Goal: Use online tool/utility: Utilize a website feature to perform a specific function

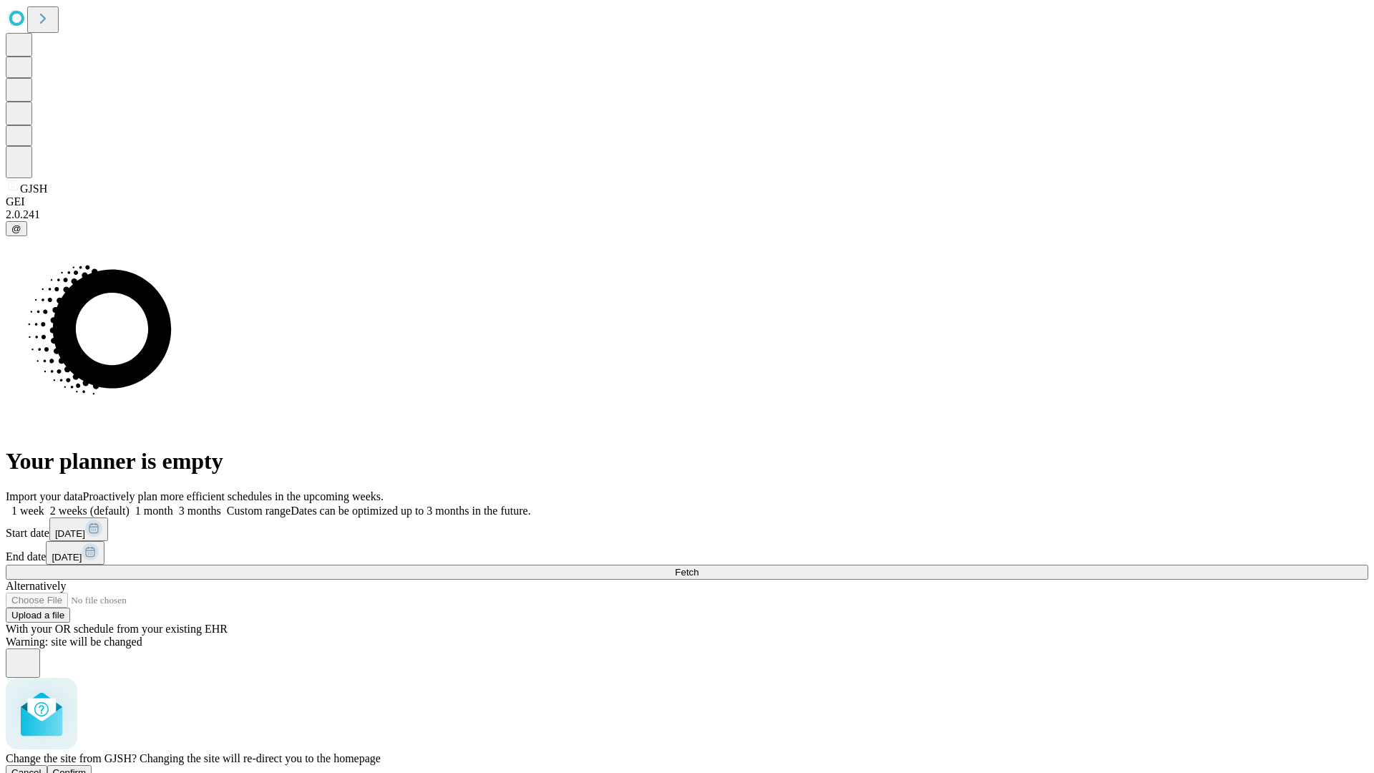
click at [87, 767] on span "Confirm" at bounding box center [70, 772] width 34 height 11
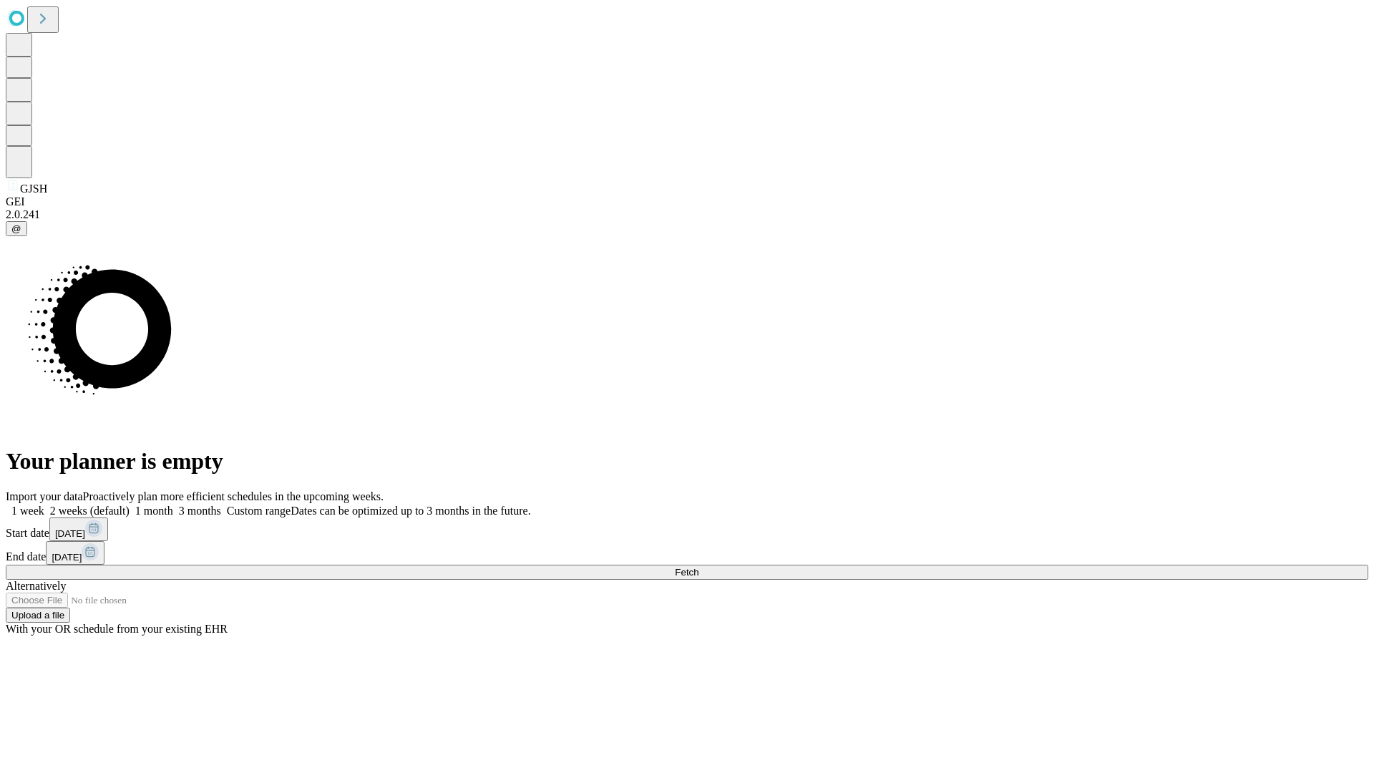
click at [173, 504] on label "1 month" at bounding box center [151, 510] width 44 height 12
click at [698, 567] on span "Fetch" at bounding box center [687, 572] width 24 height 11
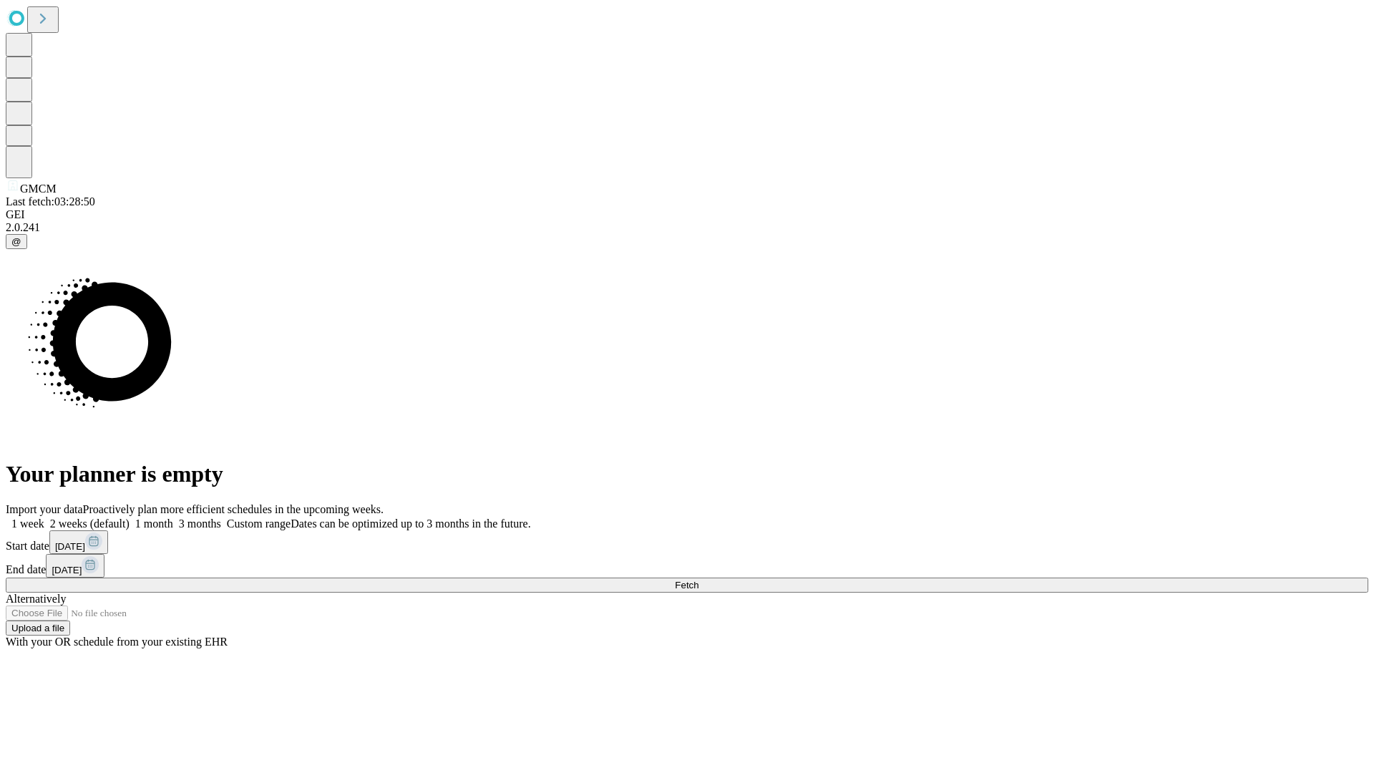
click at [173, 517] on label "1 month" at bounding box center [151, 523] width 44 height 12
click at [698, 580] on span "Fetch" at bounding box center [687, 585] width 24 height 11
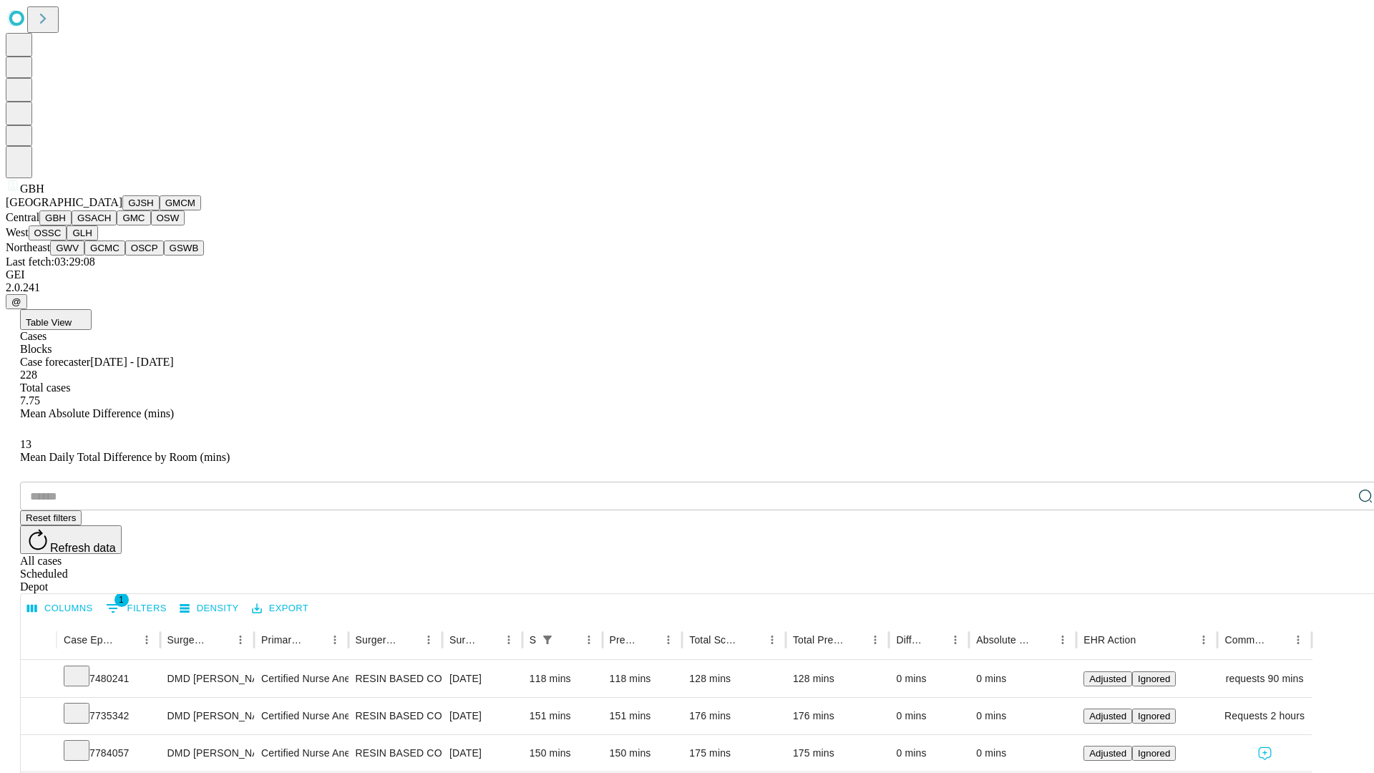
click at [111, 225] on button "GSACH" at bounding box center [94, 217] width 45 height 15
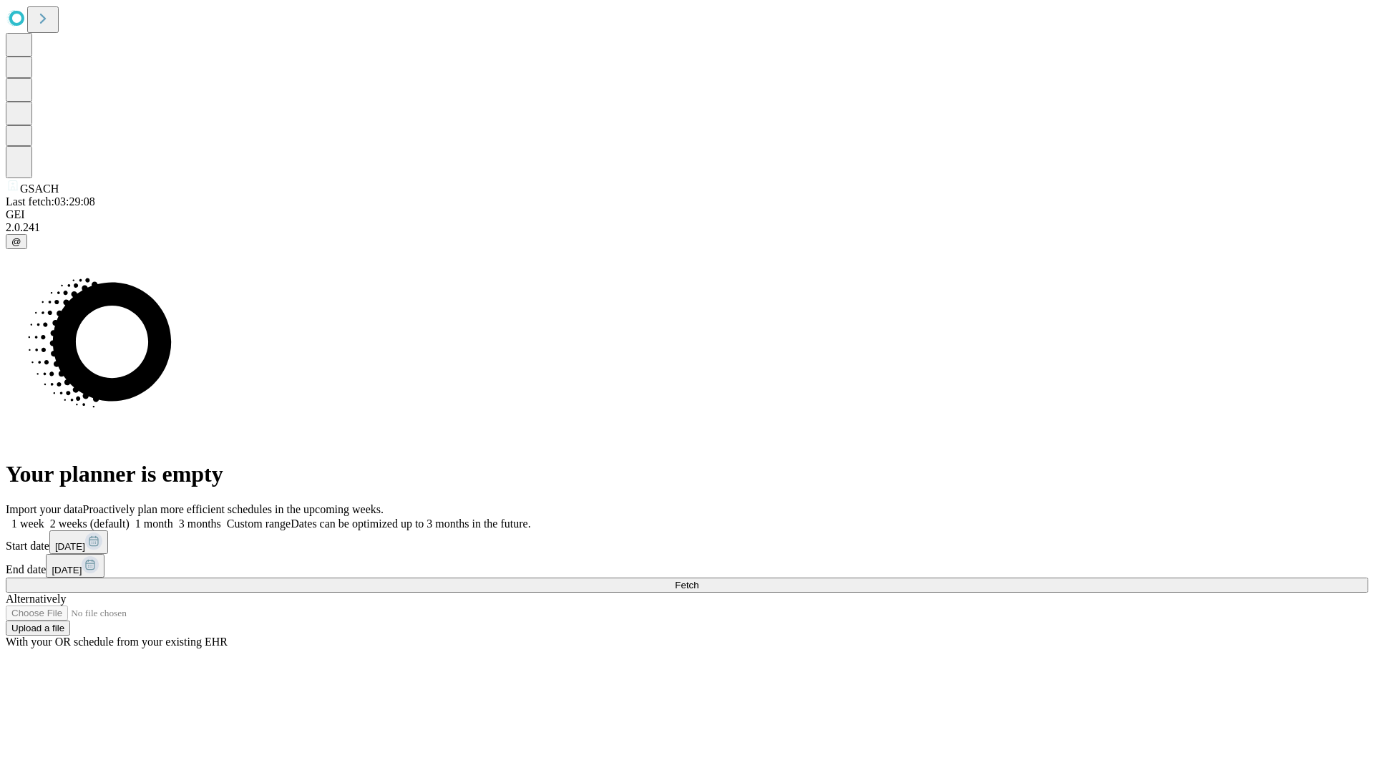
click at [173, 517] on label "1 month" at bounding box center [151, 523] width 44 height 12
click at [698, 580] on span "Fetch" at bounding box center [687, 585] width 24 height 11
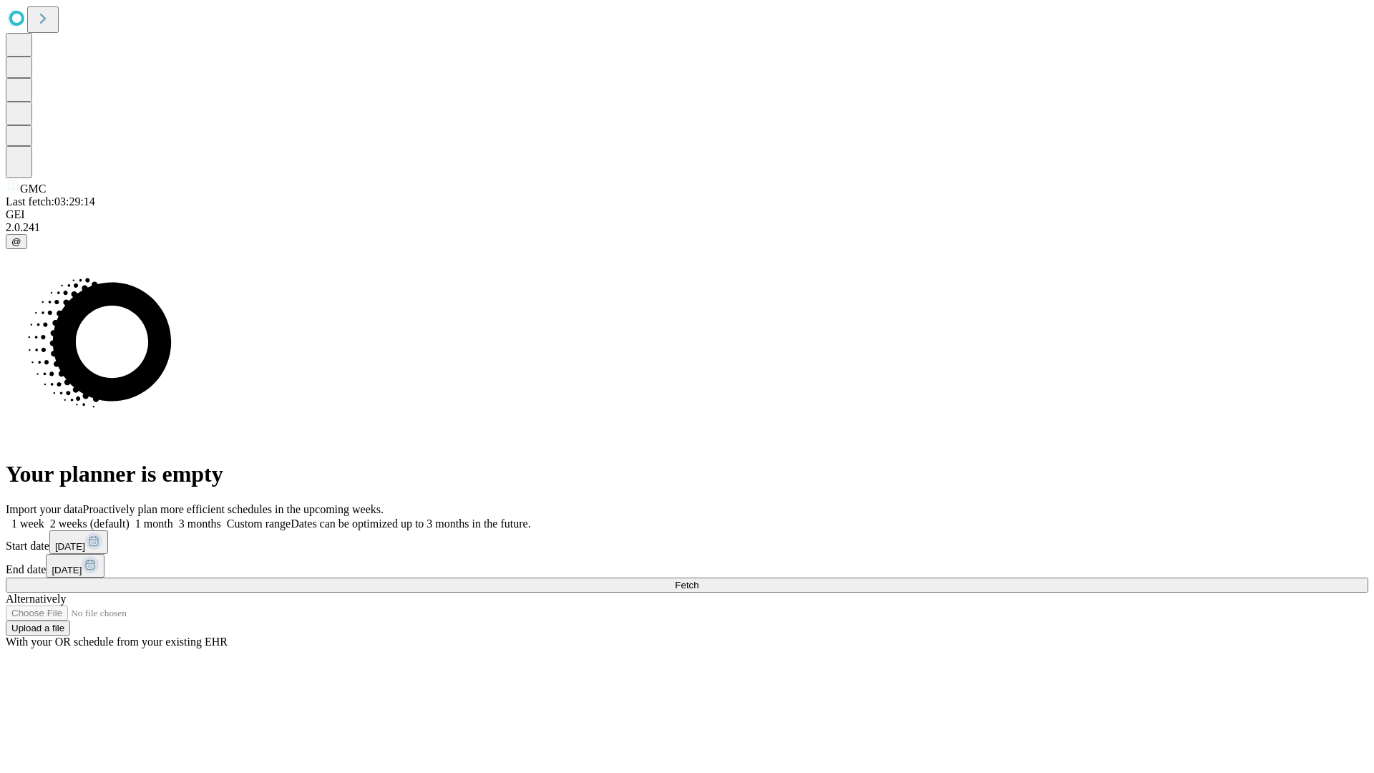
click at [173, 517] on label "1 month" at bounding box center [151, 523] width 44 height 12
click at [698, 580] on span "Fetch" at bounding box center [687, 585] width 24 height 11
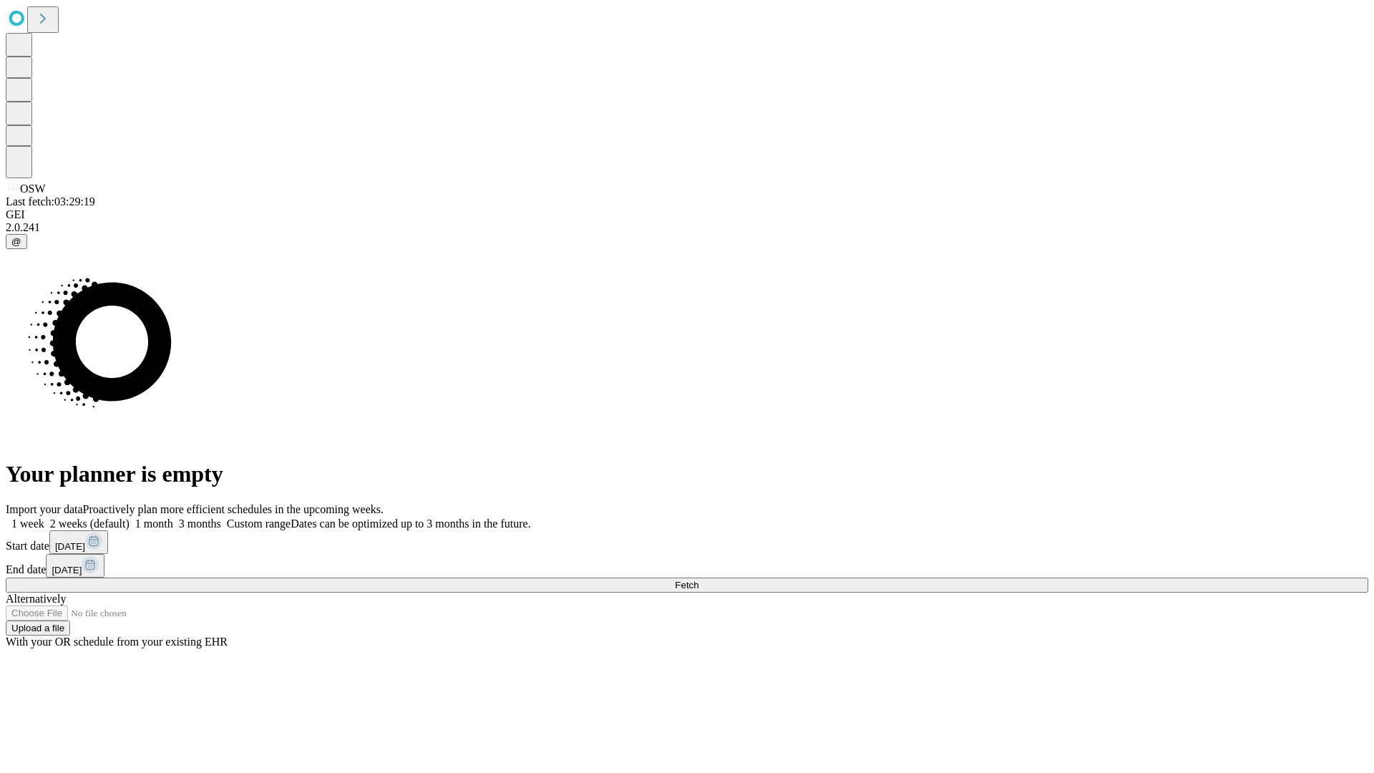
click at [698, 580] on span "Fetch" at bounding box center [687, 585] width 24 height 11
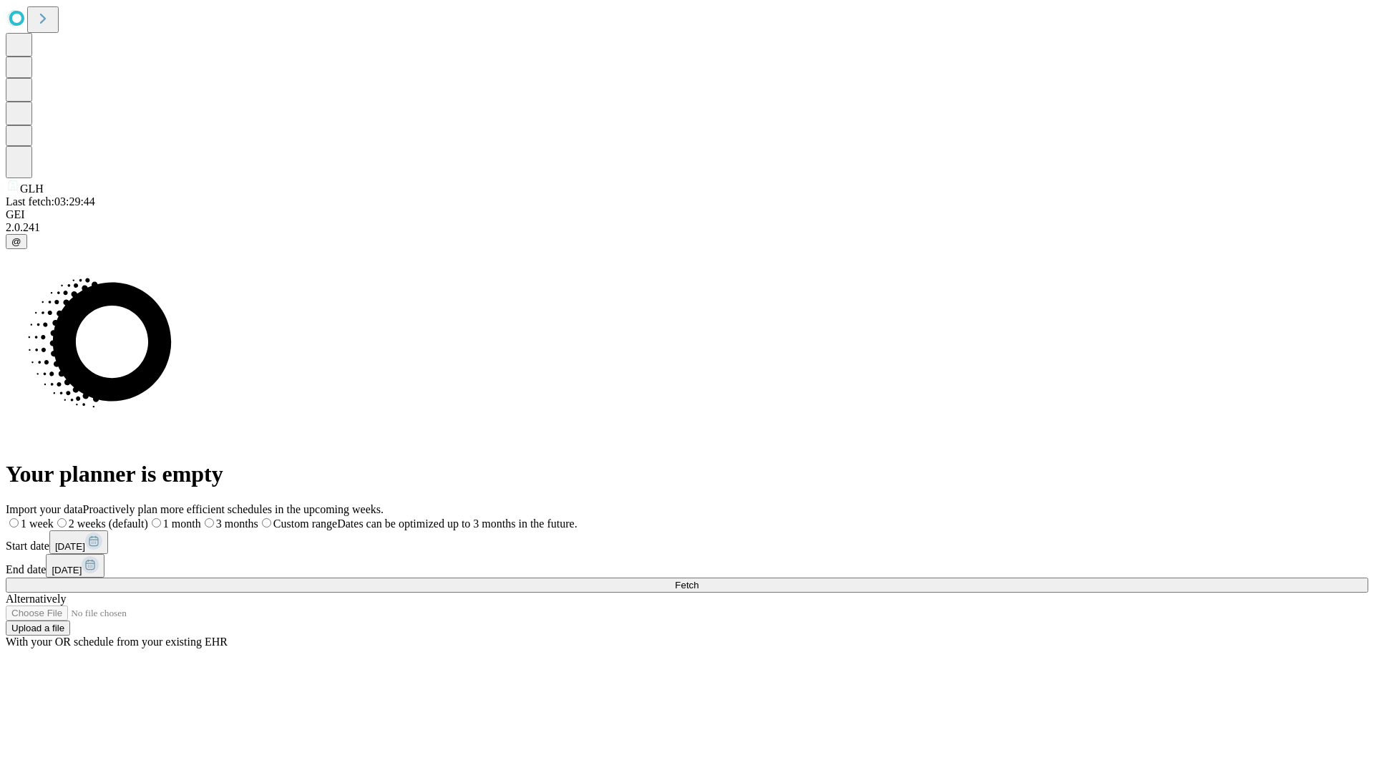
click at [201, 517] on label "1 month" at bounding box center [174, 523] width 53 height 12
click at [698, 580] on span "Fetch" at bounding box center [687, 585] width 24 height 11
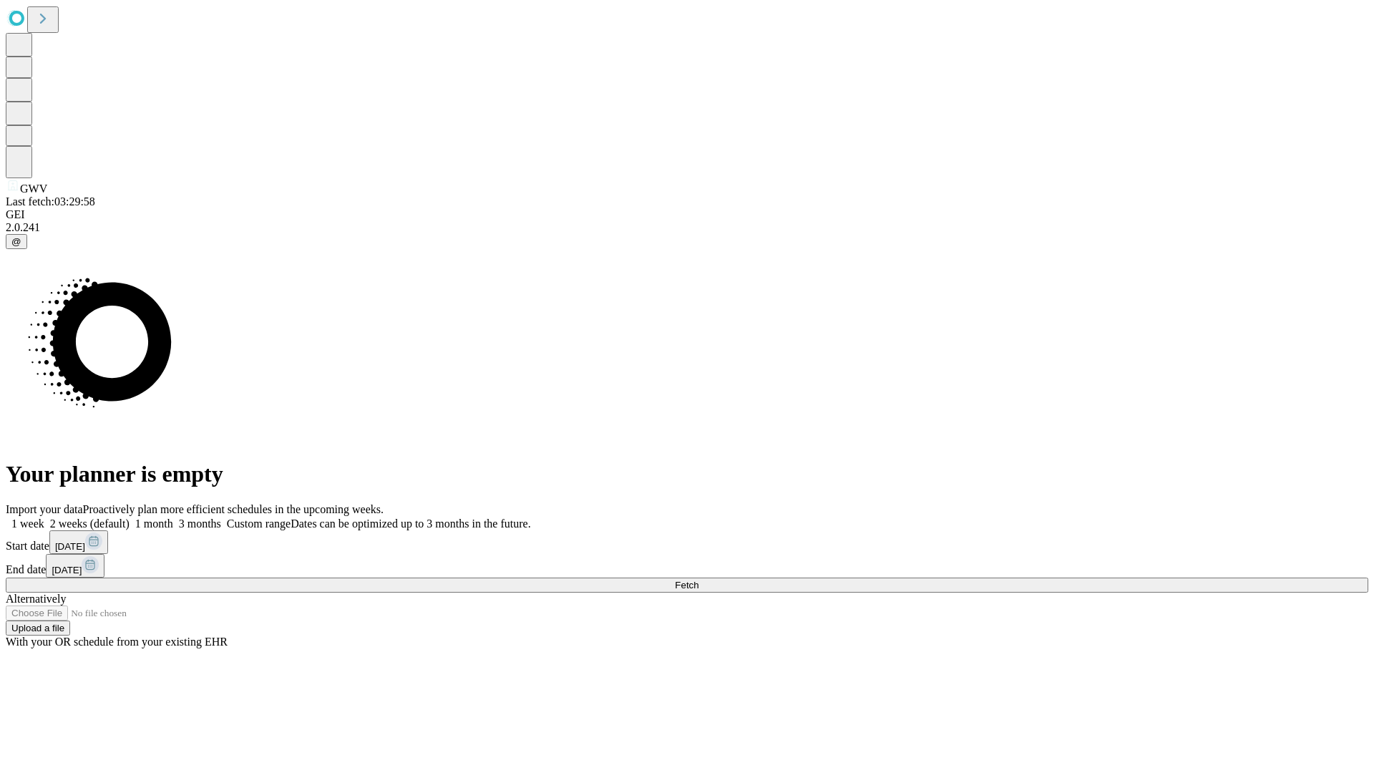
click at [173, 517] on label "1 month" at bounding box center [151, 523] width 44 height 12
click at [698, 580] on span "Fetch" at bounding box center [687, 585] width 24 height 11
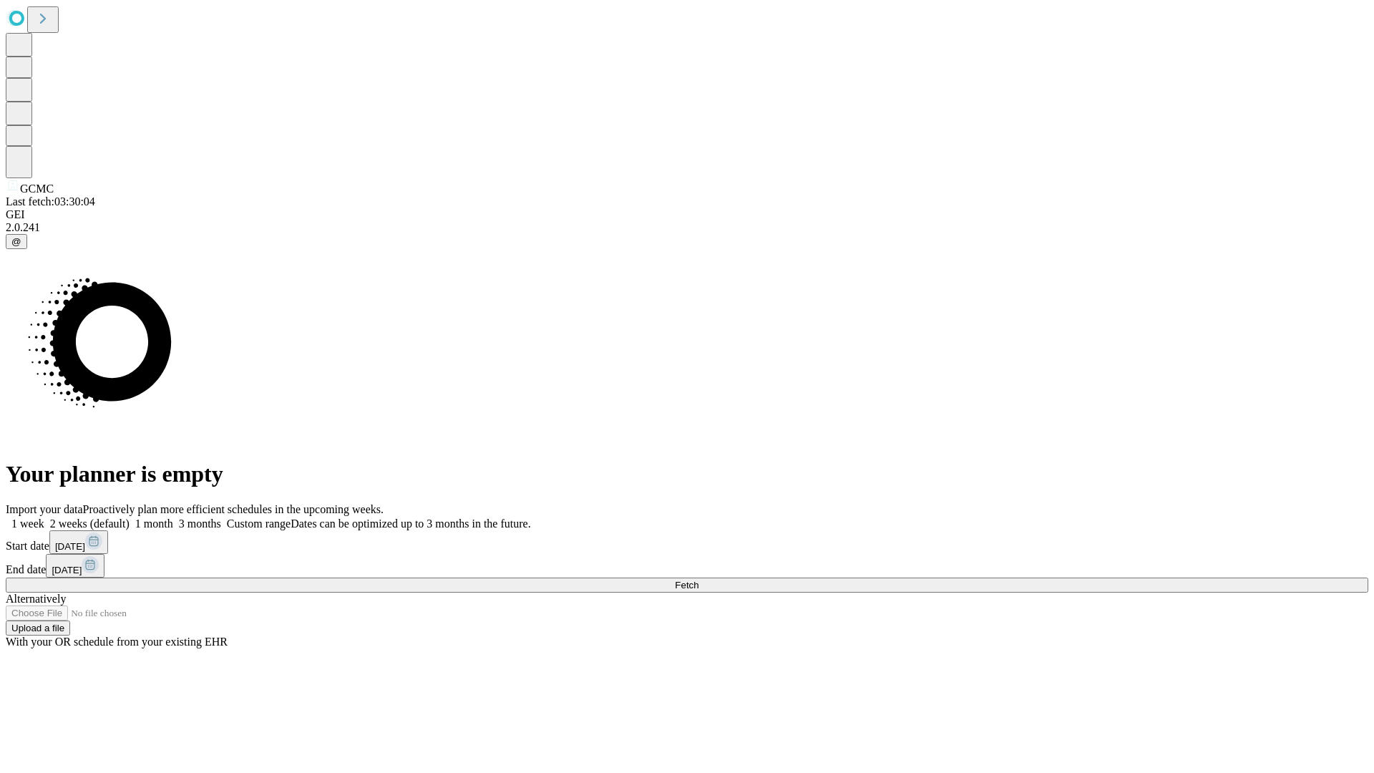
click at [173, 517] on label "1 month" at bounding box center [151, 523] width 44 height 12
click at [698, 580] on span "Fetch" at bounding box center [687, 585] width 24 height 11
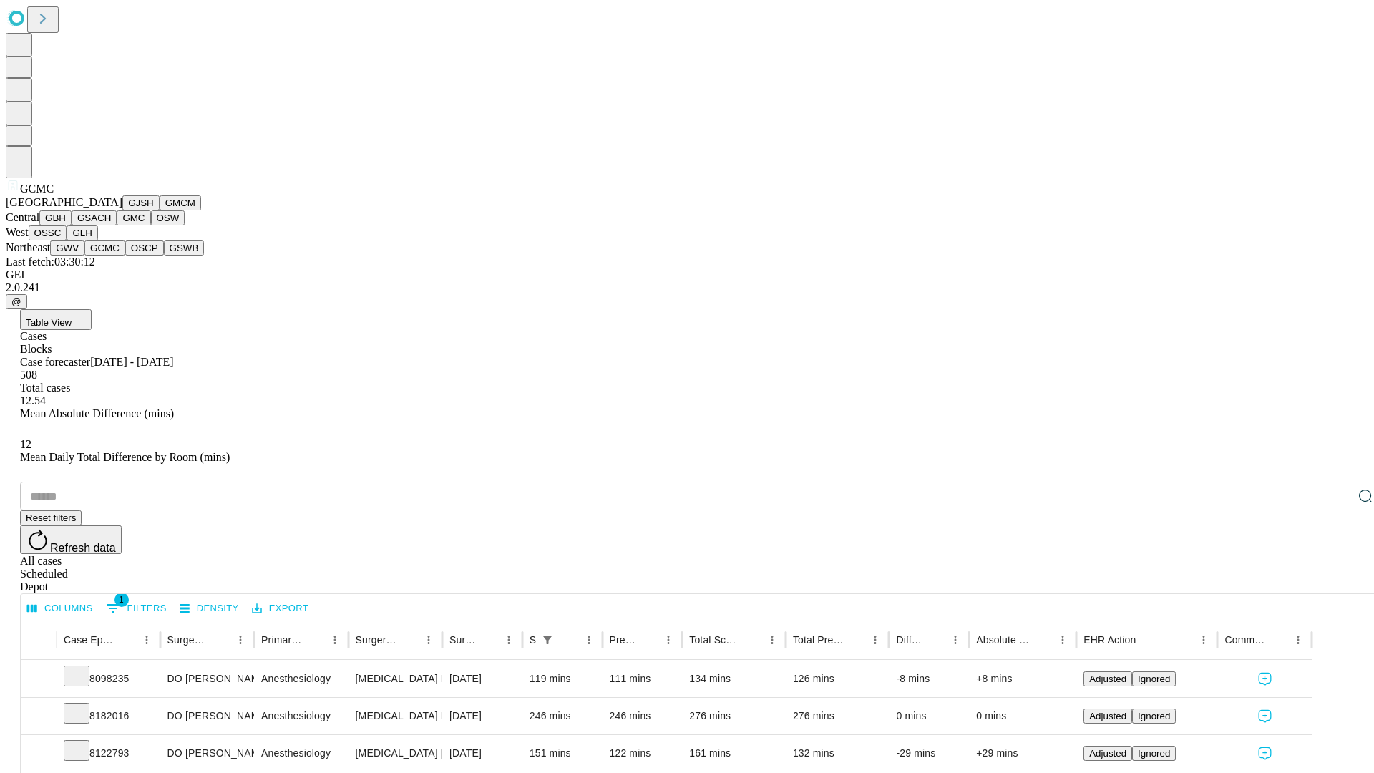
click at [125, 255] on button "OSCP" at bounding box center [144, 247] width 39 height 15
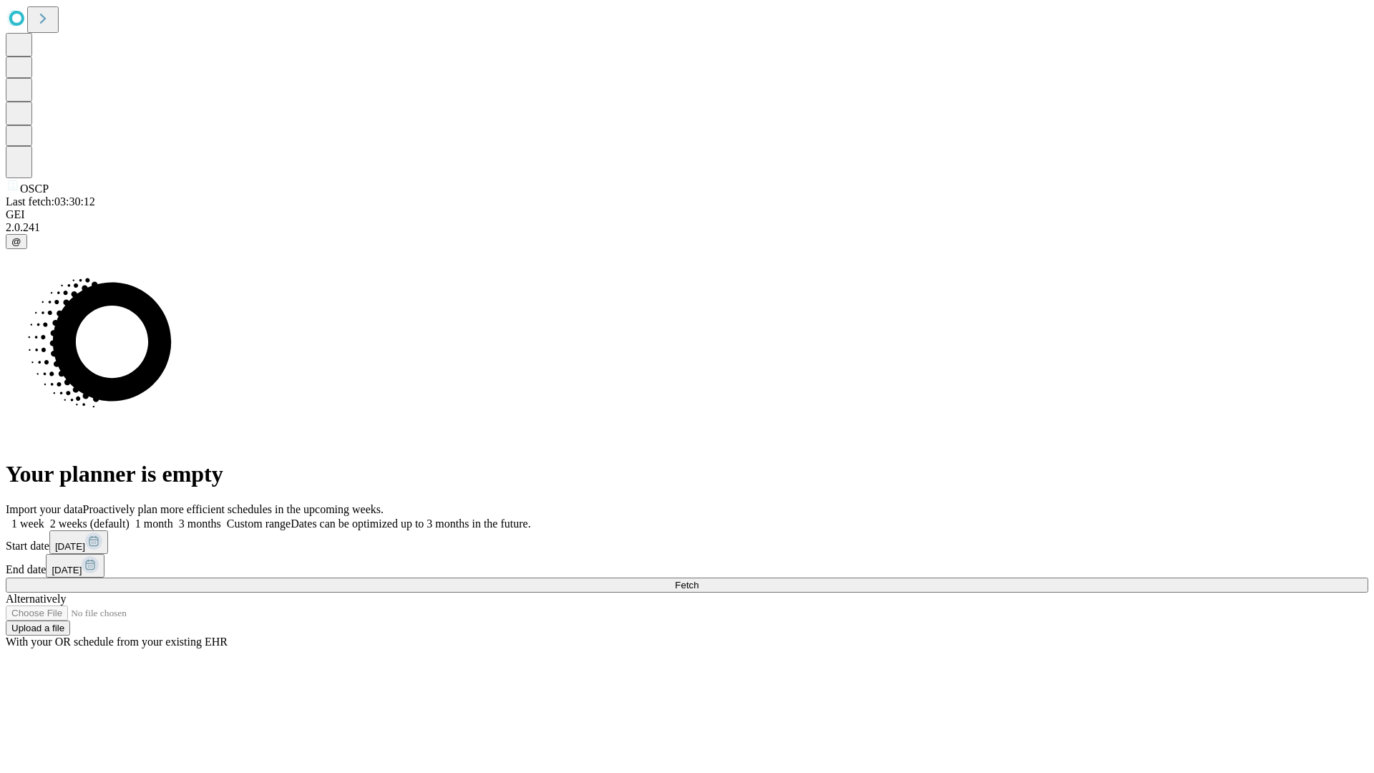
click at [173, 517] on label "1 month" at bounding box center [151, 523] width 44 height 12
click at [698, 580] on span "Fetch" at bounding box center [687, 585] width 24 height 11
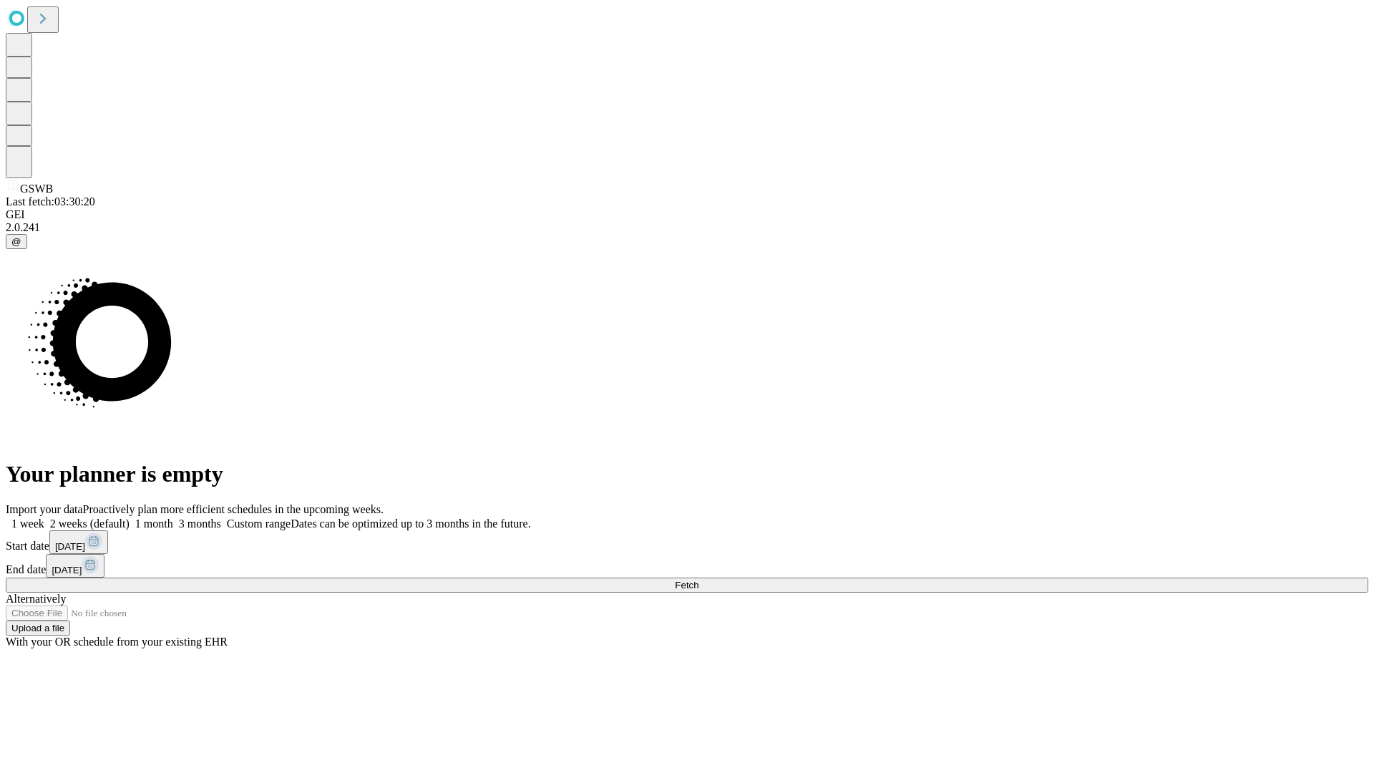
click at [173, 517] on label "1 month" at bounding box center [151, 523] width 44 height 12
click at [698, 580] on span "Fetch" at bounding box center [687, 585] width 24 height 11
